Goal: Task Accomplishment & Management: Use online tool/utility

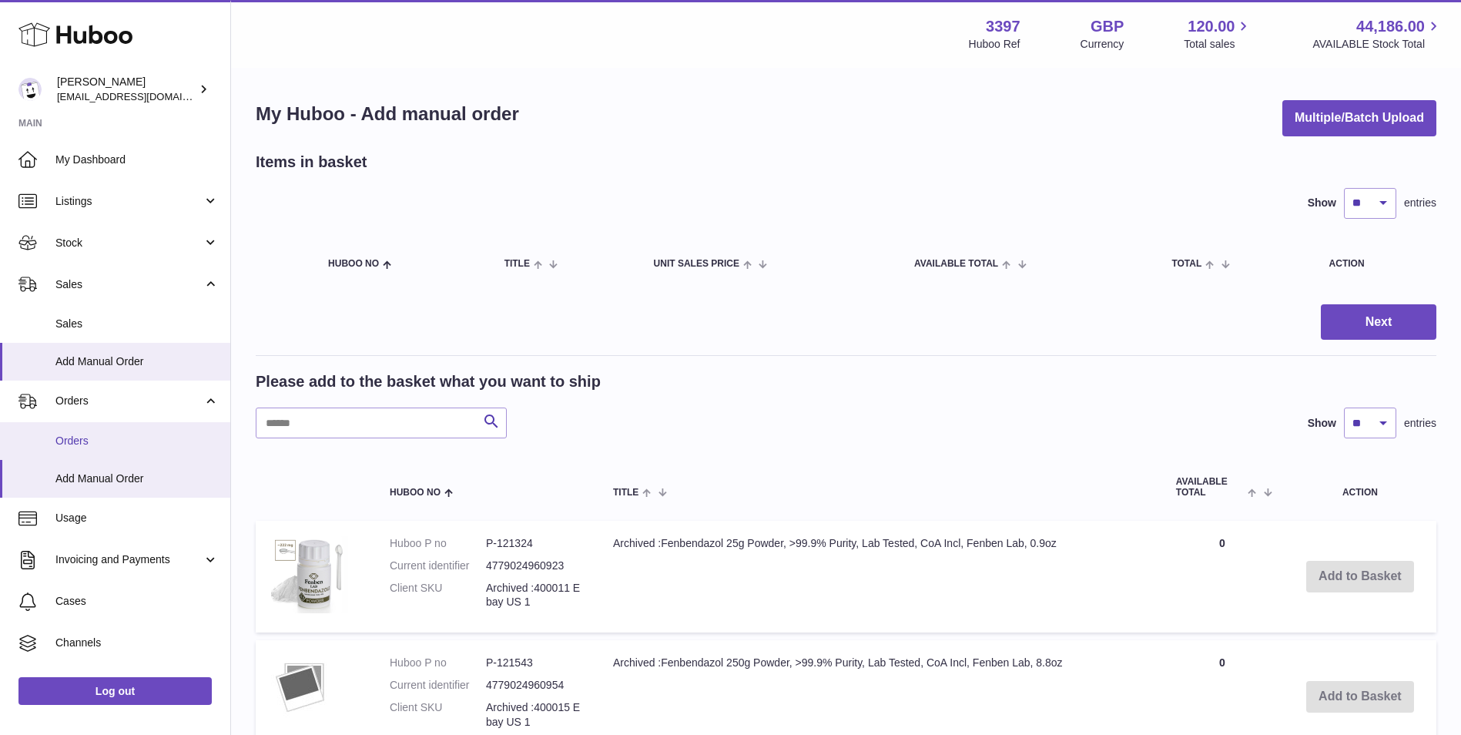
click at [96, 451] on link "Orders" at bounding box center [115, 441] width 230 height 38
click at [1344, 118] on button "Multiple/Batch Upload" at bounding box center [1360, 118] width 154 height 36
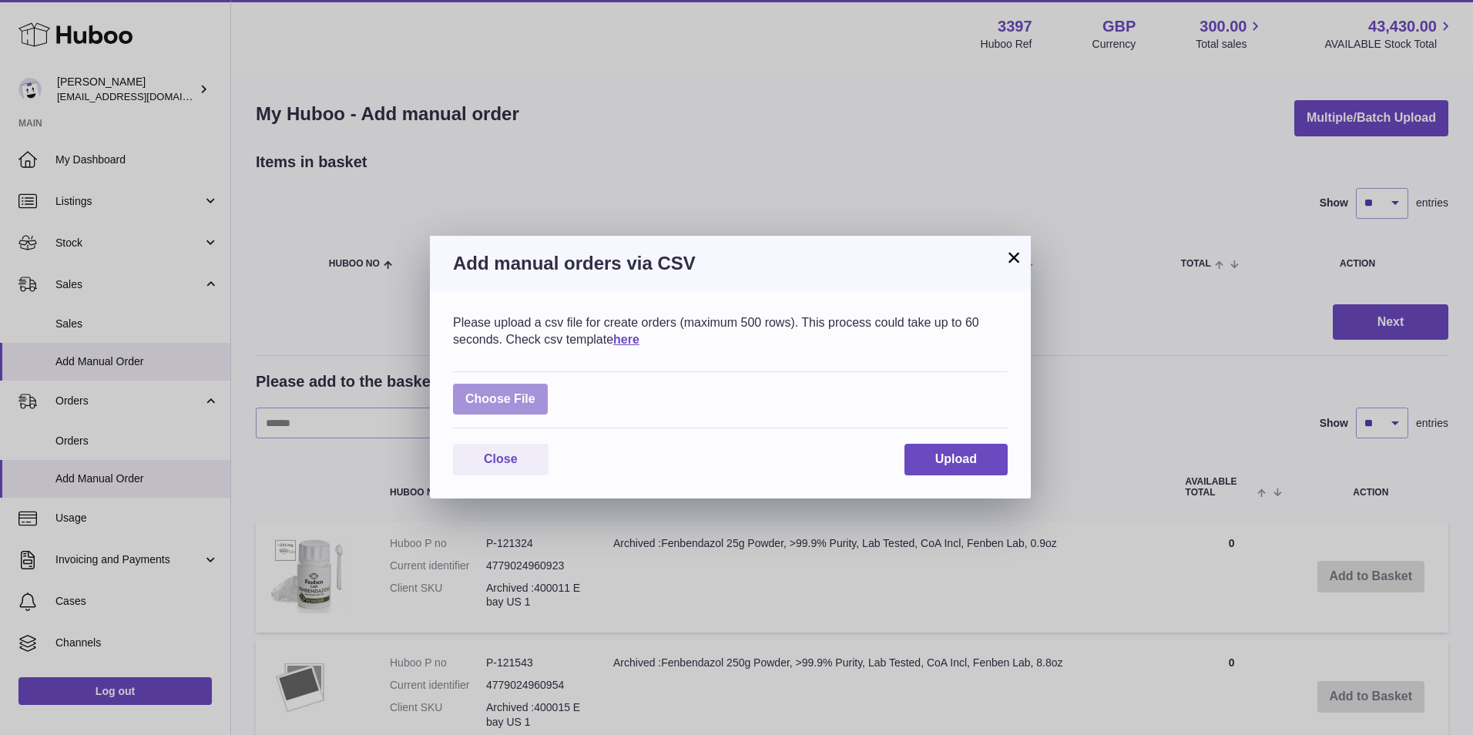
click at [486, 400] on label at bounding box center [500, 400] width 95 height 32
click at [535, 392] on input "file" at bounding box center [535, 391] width 1 height 1
type input "**********"
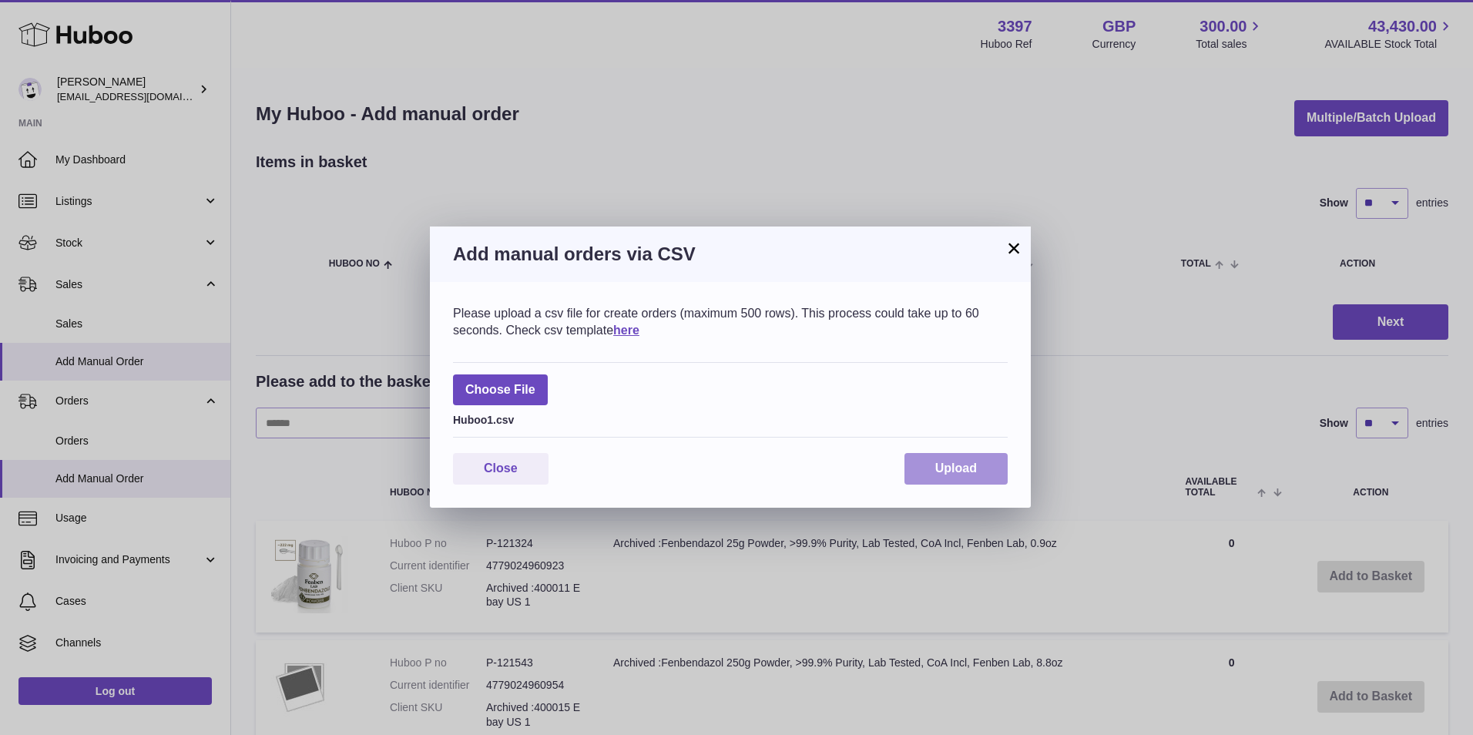
click at [957, 475] on button "Upload" at bounding box center [955, 469] width 103 height 32
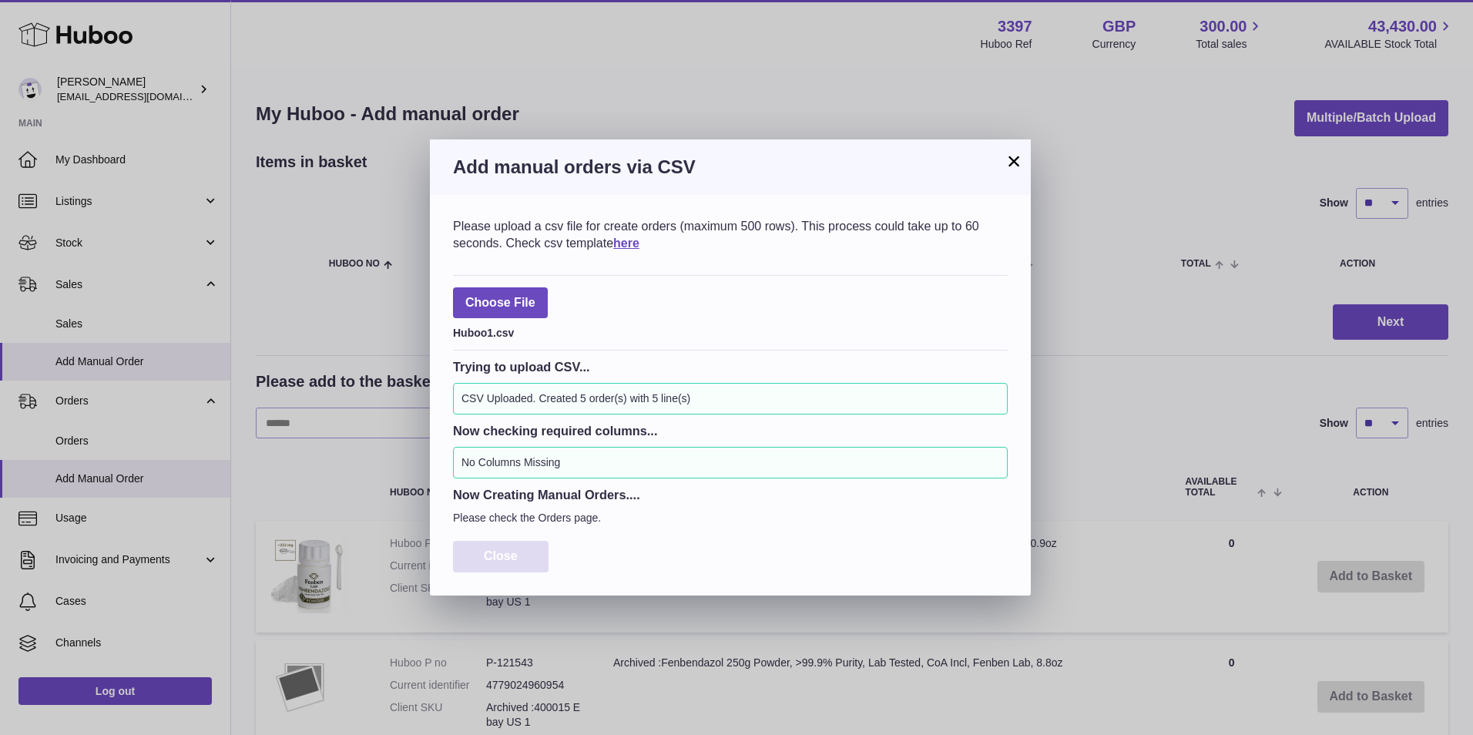
click at [502, 559] on span "Close" at bounding box center [501, 555] width 34 height 13
